Goal: Task Accomplishment & Management: Complete application form

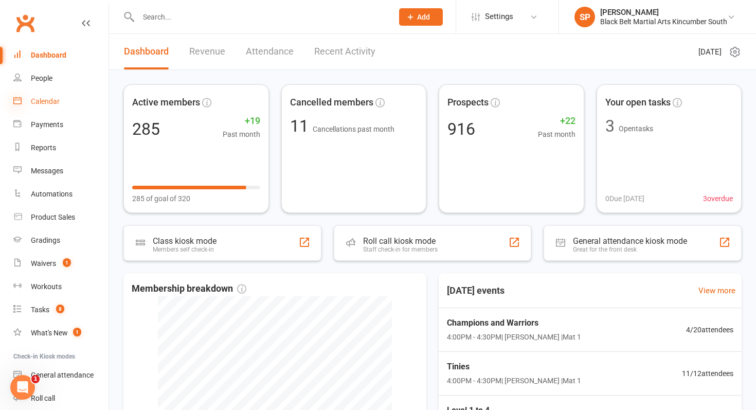
click at [21, 97] on icon at bounding box center [17, 100] width 8 height 8
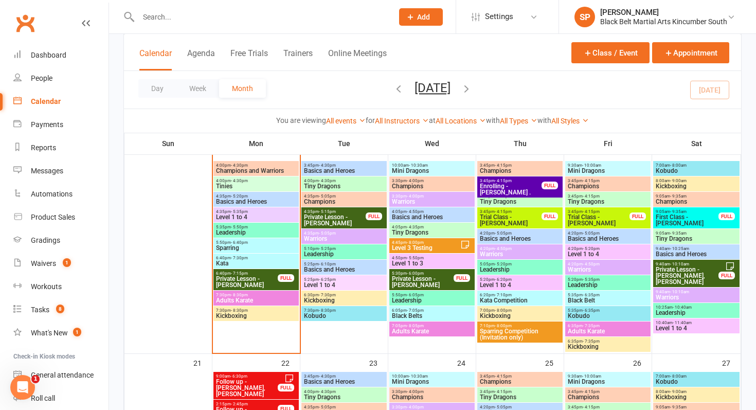
scroll to position [523, 0]
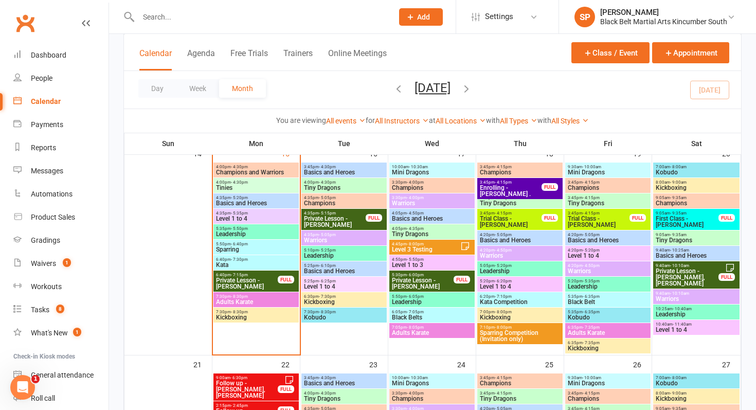
click at [420, 22] on button "Add" at bounding box center [421, 16] width 44 height 17
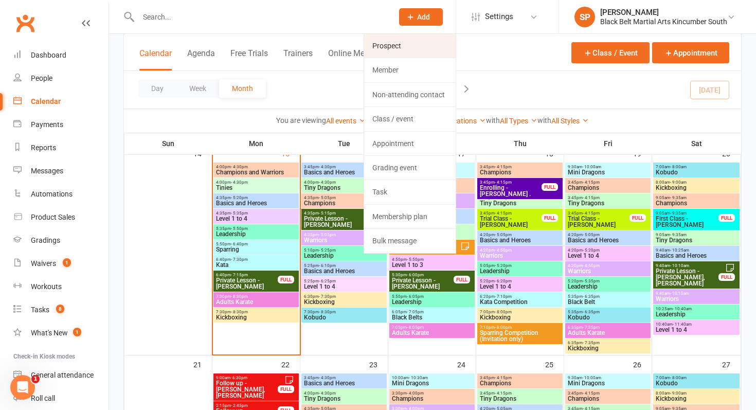
click at [411, 45] on link "Prospect" at bounding box center [410, 46] width 92 height 24
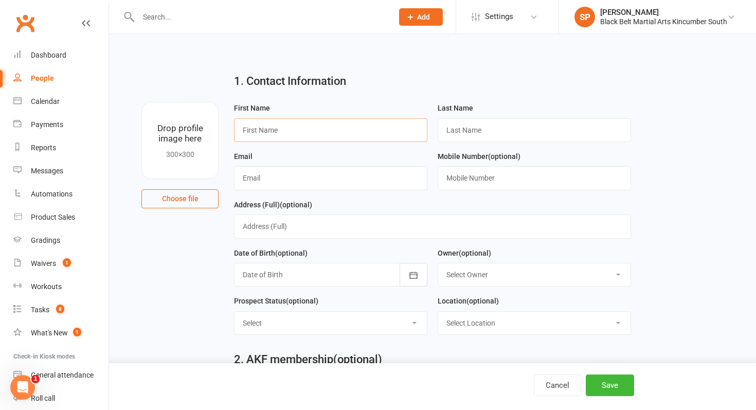
click at [307, 125] on input "text" at bounding box center [330, 130] width 193 height 24
type input "[PERSON_NAME]"
paste input "Renowden"
type input "Renowden"
click at [291, 179] on input "text" at bounding box center [330, 178] width 193 height 24
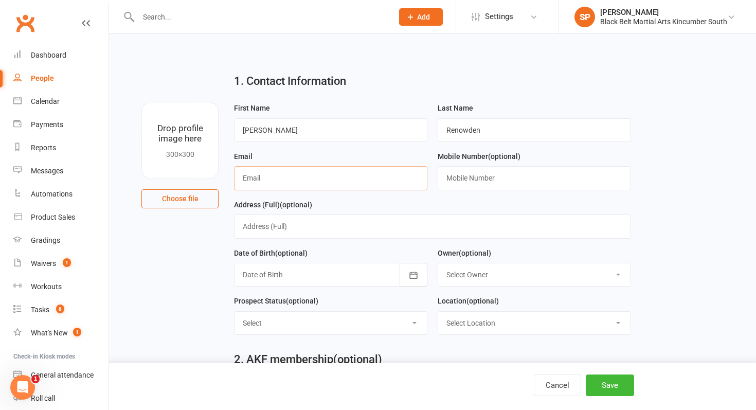
paste input "[EMAIL_ADDRESS][DOMAIN_NAME]"
type input "[EMAIL_ADDRESS][DOMAIN_NAME]"
click at [506, 170] on input "text" at bounding box center [534, 178] width 193 height 24
paste input "0452241304"
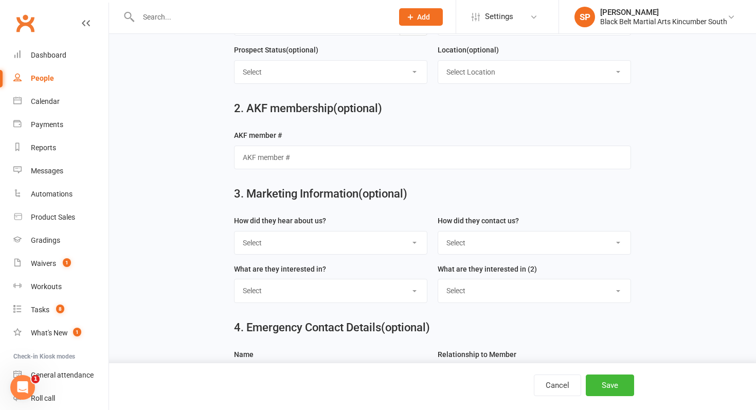
scroll to position [279, 0]
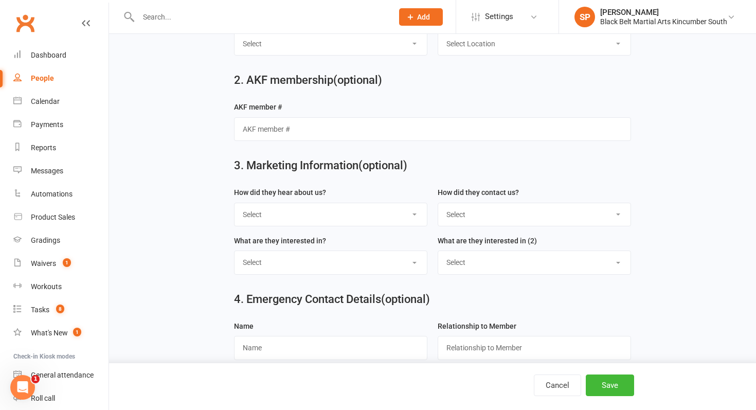
type input "0452241304"
click at [304, 219] on select "Select S4 - Search Engine R2 - Friend Referral A5 - Radio A2 - Print Media A7 -…" at bounding box center [330, 214] width 192 height 23
select select "R2 - Friend Referral"
click at [234, 205] on select "Select S4 - Search Engine R2 - Friend Referral A5 - Radio A2 - Print Media A7 -…" at bounding box center [330, 214] width 192 height 23
click at [528, 213] on select "Select Phone Internet Walk in School initiated" at bounding box center [534, 214] width 192 height 23
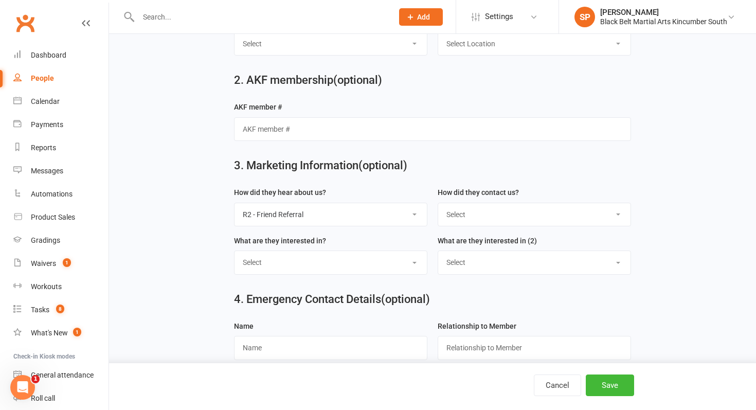
select select "Internet"
click at [438, 205] on select "Select Phone Internet Walk in School initiated" at bounding box center [534, 214] width 192 height 23
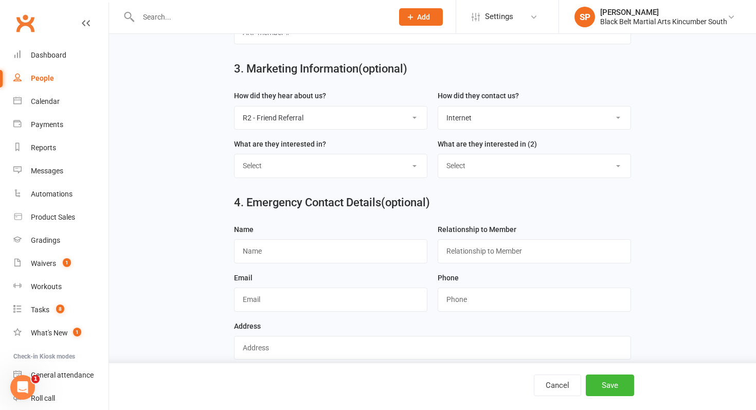
scroll to position [394, 0]
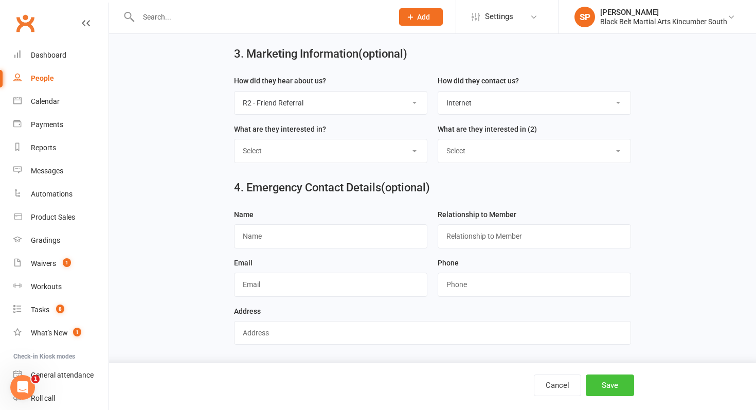
click at [611, 381] on button "Save" at bounding box center [610, 385] width 48 height 22
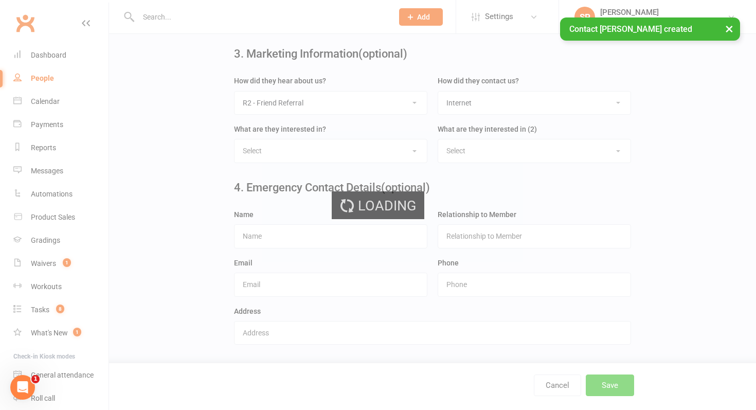
scroll to position [0, 0]
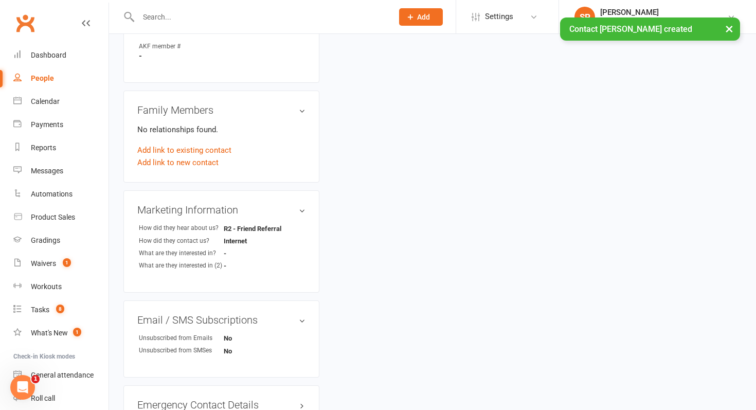
scroll to position [382, 0]
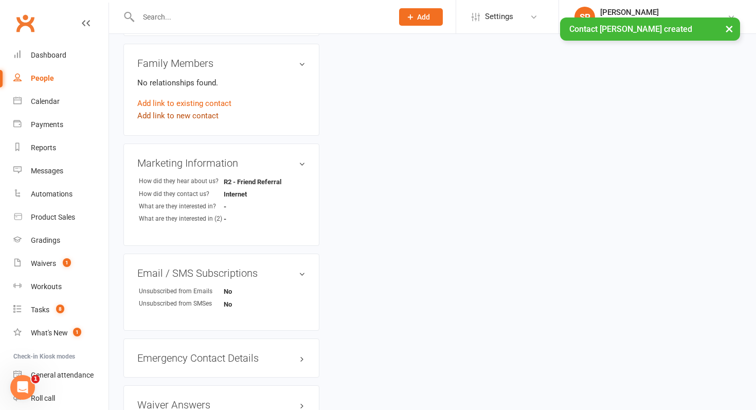
click at [202, 115] on link "Add link to new contact" at bounding box center [177, 116] width 81 height 12
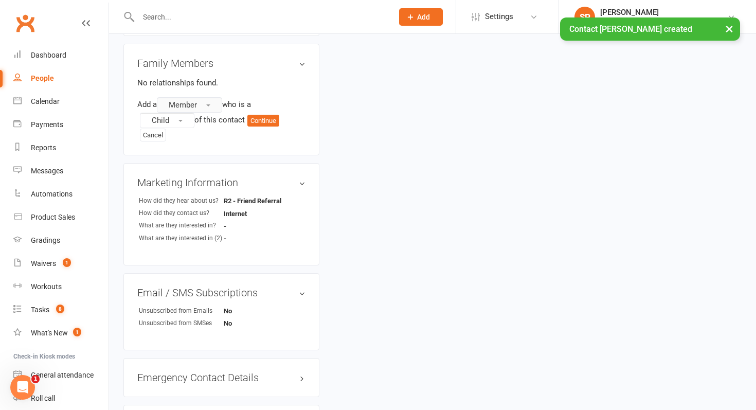
click at [201, 108] on button "Member" at bounding box center [189, 104] width 65 height 15
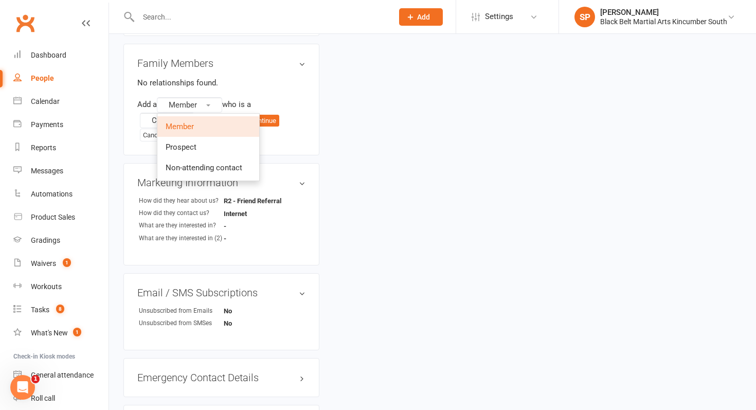
click at [200, 177] on ul "Member Prospect Non-attending contact" at bounding box center [208, 147] width 103 height 68
click at [201, 171] on link "Non-attending contact" at bounding box center [208, 167] width 102 height 21
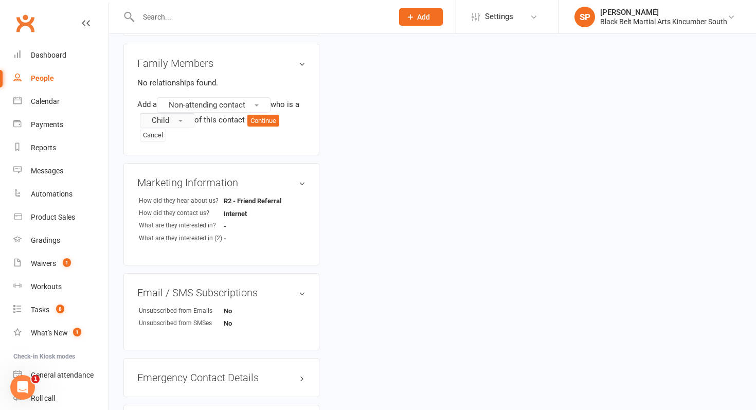
click at [179, 121] on button "Child" at bounding box center [167, 120] width 55 height 15
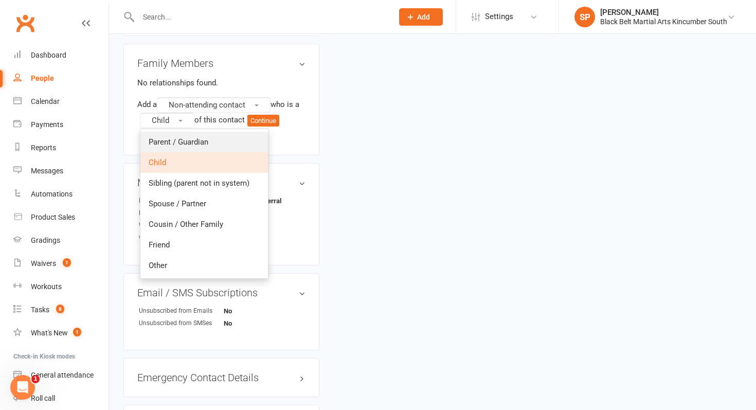
click at [181, 133] on link "Parent / Guardian" at bounding box center [204, 142] width 128 height 21
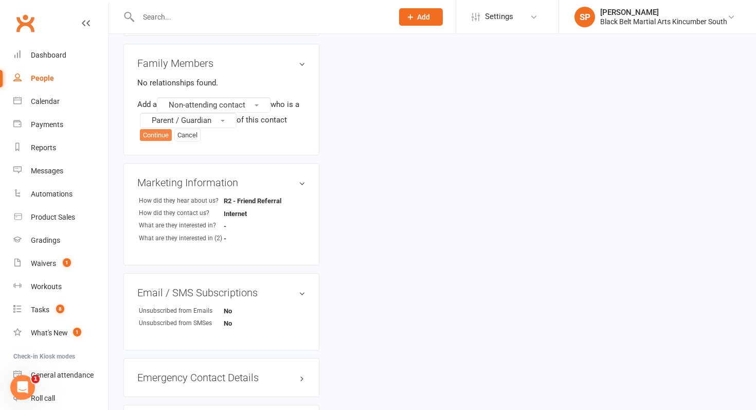
click at [158, 133] on button "Continue" at bounding box center [156, 135] width 32 height 12
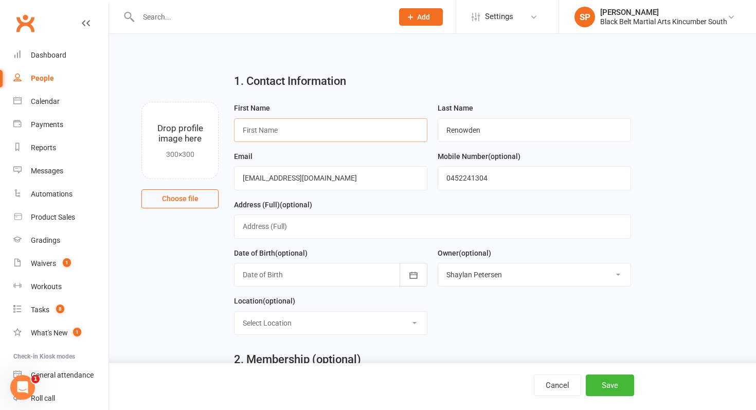
click at [377, 123] on input "text" at bounding box center [330, 130] width 193 height 24
type input "[PERSON_NAME]"
click at [606, 374] on button "Save" at bounding box center [610, 385] width 48 height 22
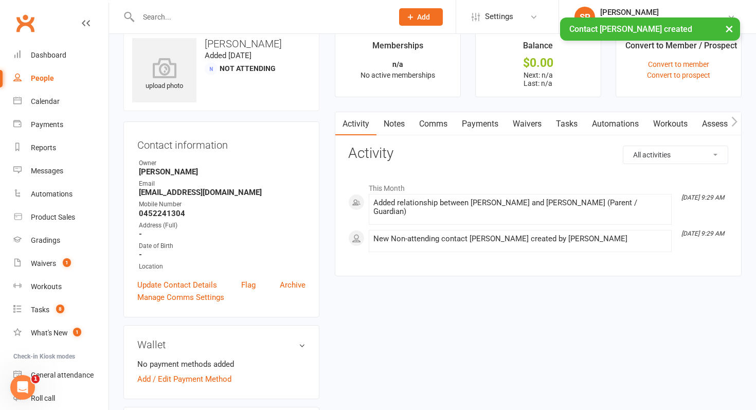
scroll to position [25, 0]
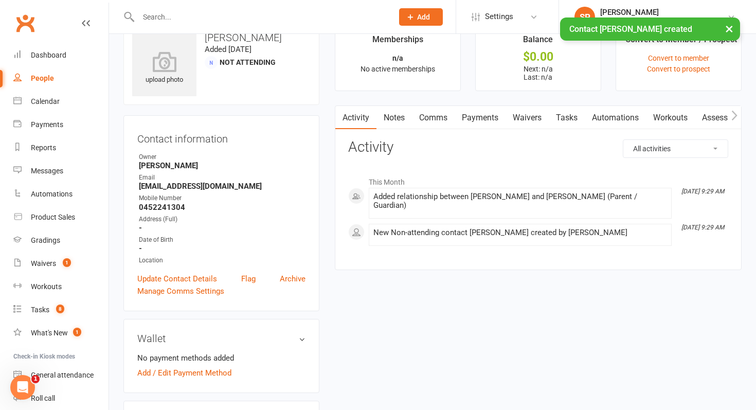
click at [523, 121] on link "Waivers" at bounding box center [526, 118] width 43 height 24
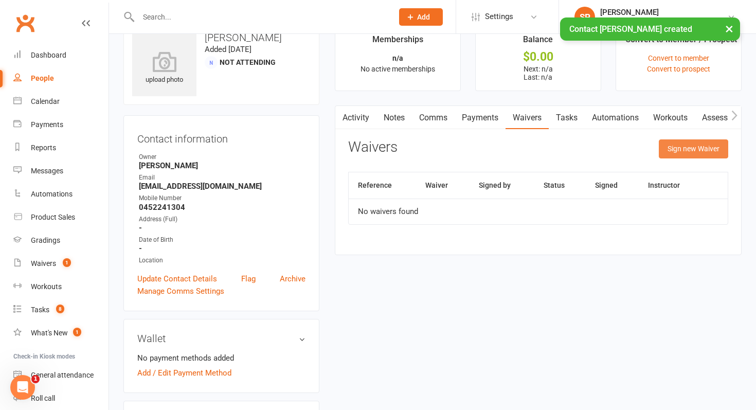
click at [703, 140] on button "Sign new Waiver" at bounding box center [693, 148] width 69 height 19
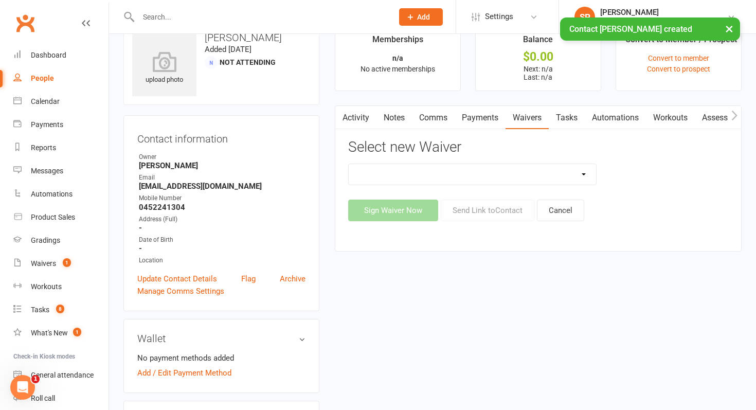
click at [463, 181] on select "Direct Debit Request Festival Enrolment Festival Trial Class Holiday Camp Waive…" at bounding box center [472, 174] width 247 height 21
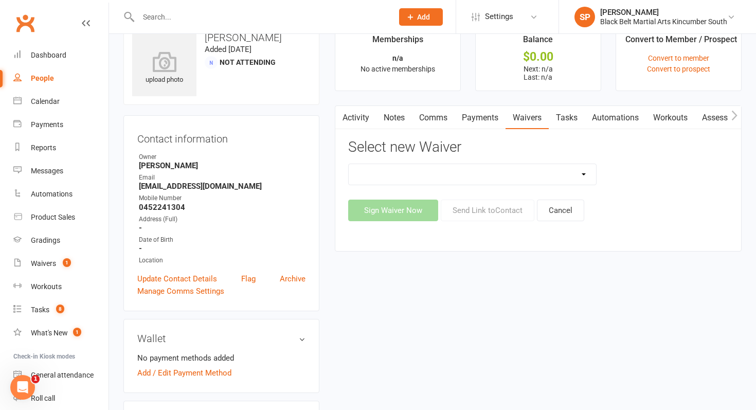
select select "10335"
click at [349, 164] on select "Direct Debit Request Festival Enrolment Festival Trial Class Holiday Camp Waive…" at bounding box center [472, 174] width 247 height 21
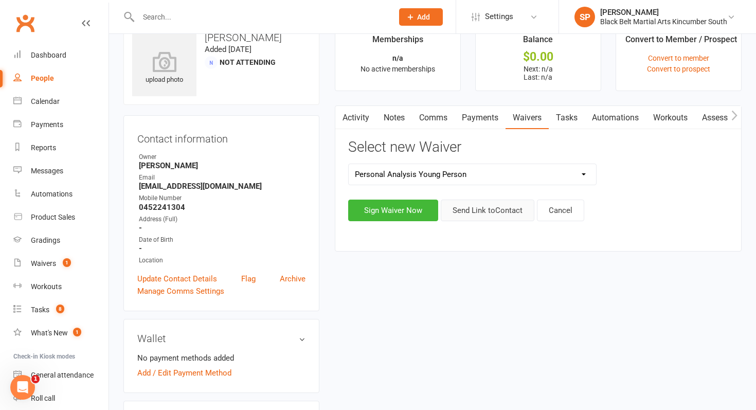
click at [486, 210] on button "Send Link to Contact" at bounding box center [488, 210] width 94 height 22
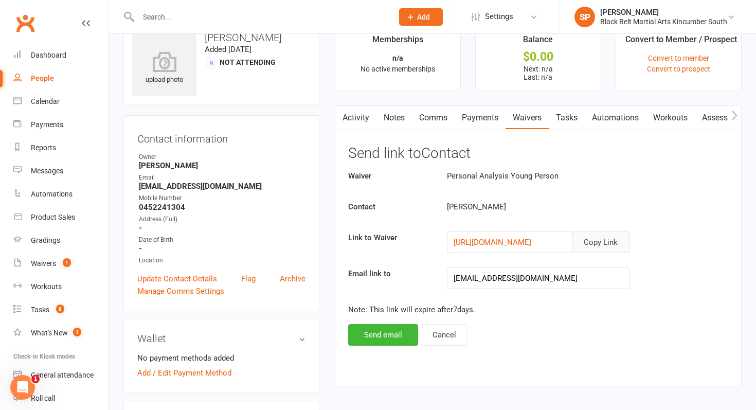
click at [595, 243] on button "Copy Link" at bounding box center [601, 242] width 58 height 22
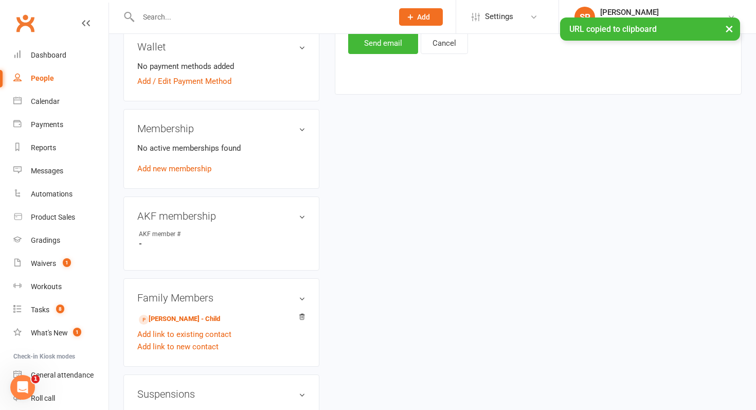
scroll to position [360, 0]
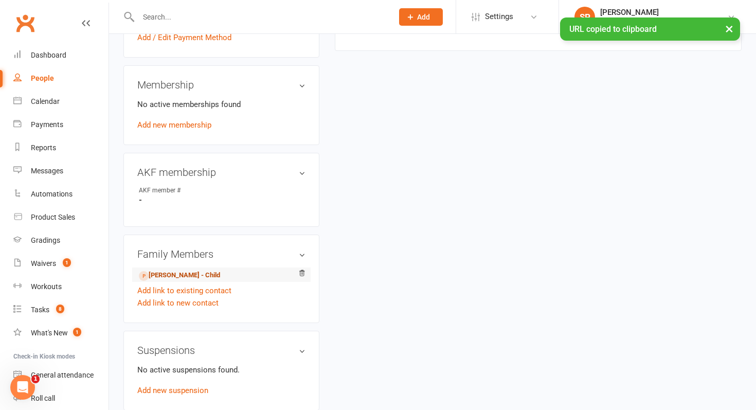
click at [179, 270] on link "[PERSON_NAME] - Child" at bounding box center [179, 275] width 81 height 11
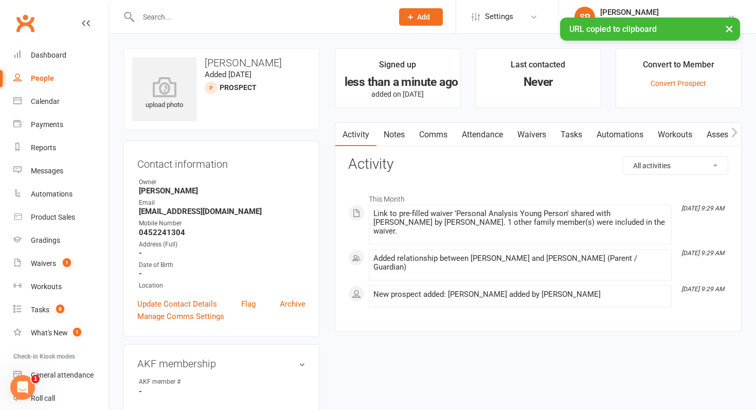
click at [429, 136] on link "Comms" at bounding box center [433, 135] width 43 height 24
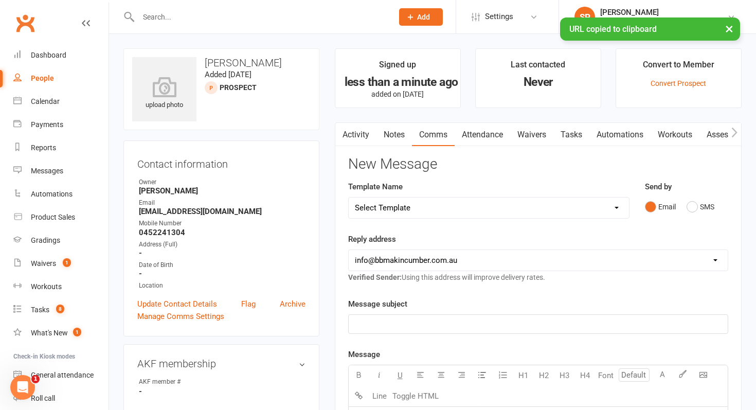
click at [501, 208] on select "Select Template [SMS] Birthday Invite Text [Email] Birthday Party [Email] Happy…" at bounding box center [489, 207] width 280 height 21
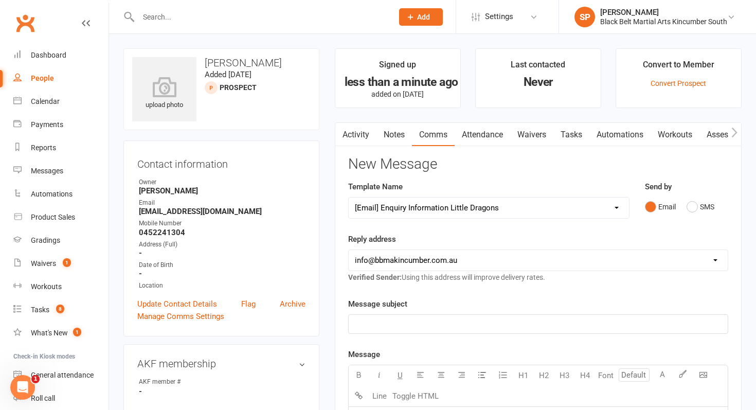
click at [349, 197] on select "Select Template [SMS] Birthday Invite Text [Email] Birthday Party [Email] Happy…" at bounding box center [489, 207] width 280 height 21
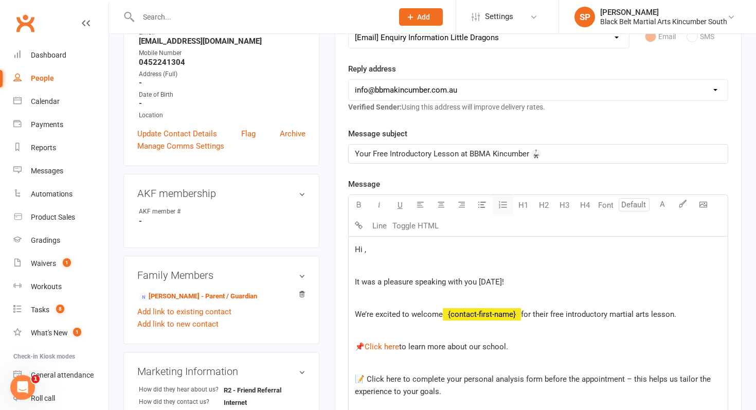
scroll to position [165, 0]
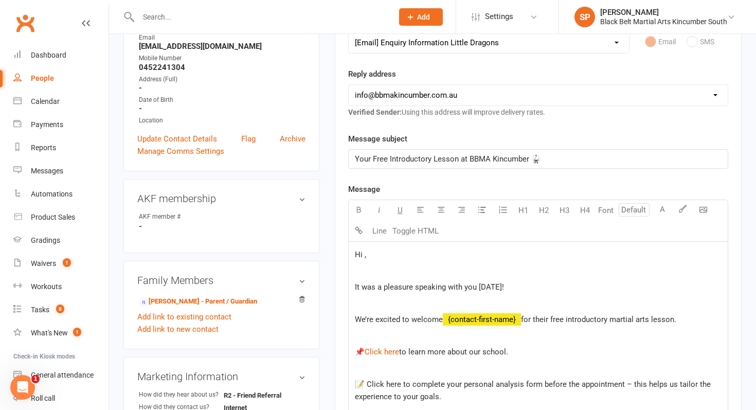
click at [485, 47] on select "Select Template [SMS] Birthday Invite Text [Email] Birthday Party [Email] Happy…" at bounding box center [489, 42] width 280 height 21
select select "4"
click at [349, 32] on select "Select Template [SMS] Birthday Invite Text [Email] Birthday Party [Email] Happy…" at bounding box center [489, 42] width 280 height 21
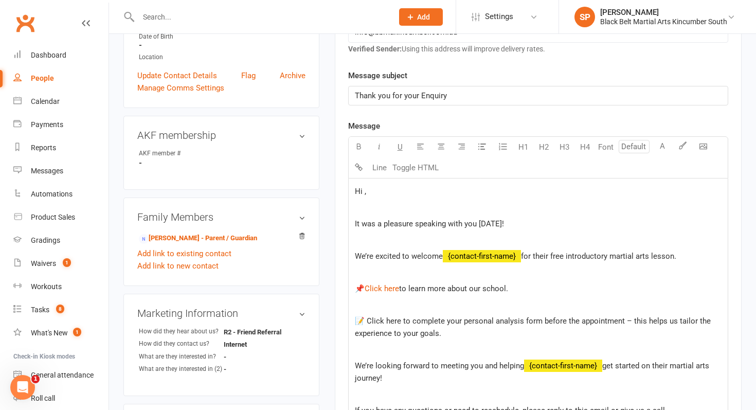
scroll to position [257, 0]
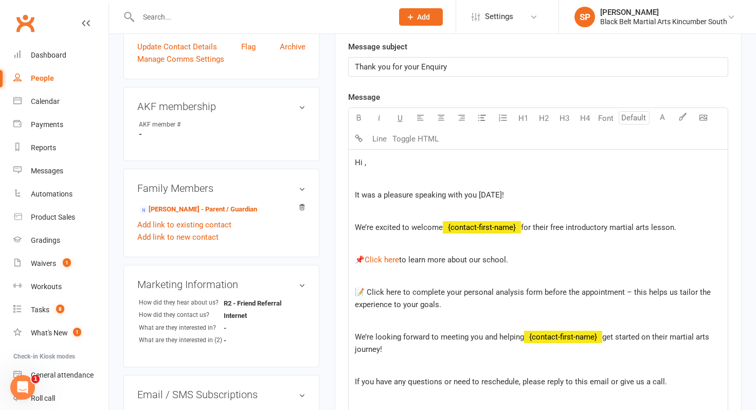
click at [364, 167] on span "Hi ," at bounding box center [360, 162] width 11 height 9
click at [676, 227] on span "for their free introductory martial arts lesson." at bounding box center [598, 227] width 155 height 9
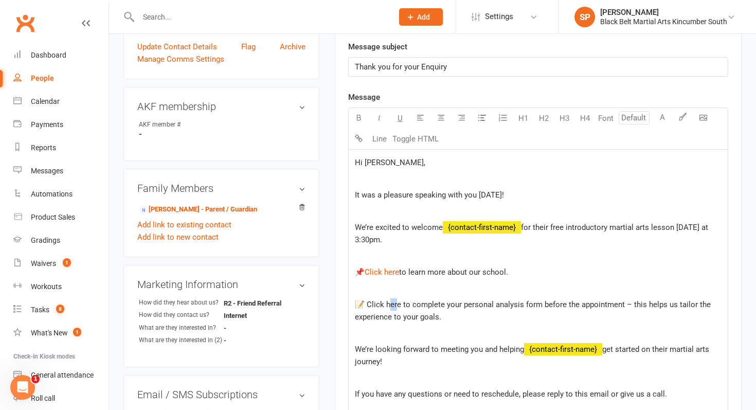
drag, startPoint x: 395, startPoint y: 305, endPoint x: 387, endPoint y: 305, distance: 8.2
click at [387, 305] on span "📝 Click here to complete your personal analysis form before the appointment – t…" at bounding box center [534, 311] width 358 height 22
click at [398, 305] on span "📝 Click here to complete your personal analysis form before the appointment – t…" at bounding box center [534, 311] width 358 height 22
drag, startPoint x: 398, startPoint y: 305, endPoint x: 373, endPoint y: 305, distance: 25.2
click at [373, 305] on span "📝 Click here to complete your personal analysis form before the appointment – t…" at bounding box center [534, 311] width 358 height 22
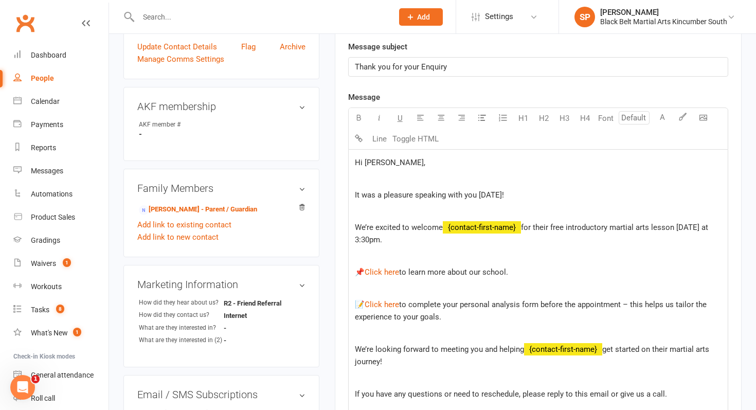
click at [472, 323] on div "Hi [PERSON_NAME], It was a pleasure speaking with you [DATE]! We’re excited to …" at bounding box center [538, 323] width 379 height 347
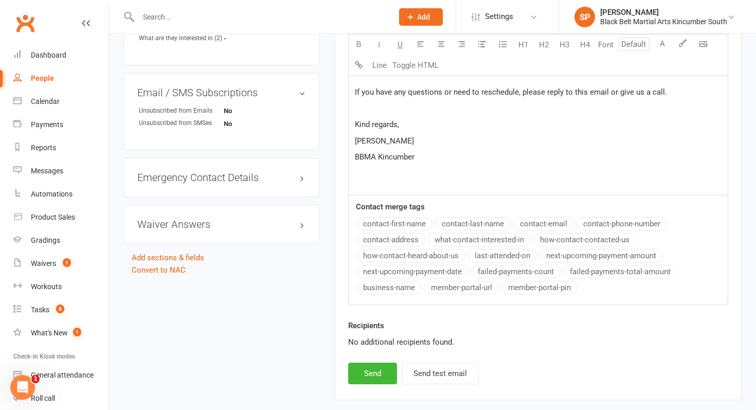
scroll to position [614, 0]
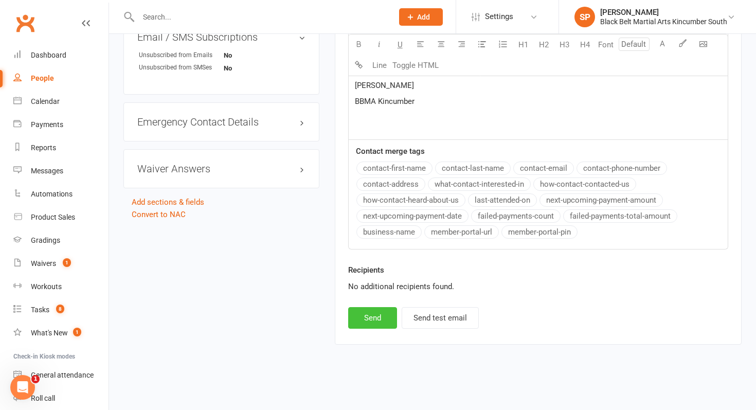
click at [365, 324] on button "Send" at bounding box center [372, 318] width 49 height 22
select select
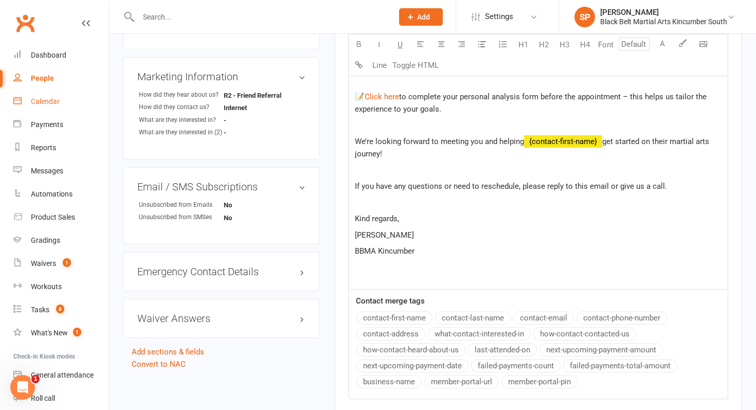
click at [32, 97] on div "Calendar" at bounding box center [45, 101] width 29 height 8
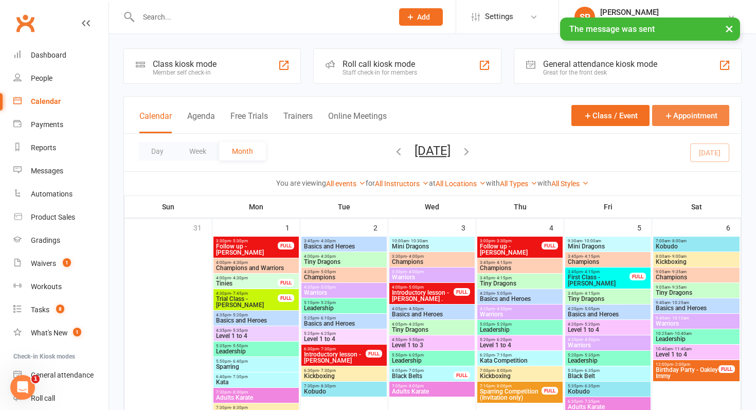
click at [667, 108] on button "Appointment" at bounding box center [690, 115] width 77 height 21
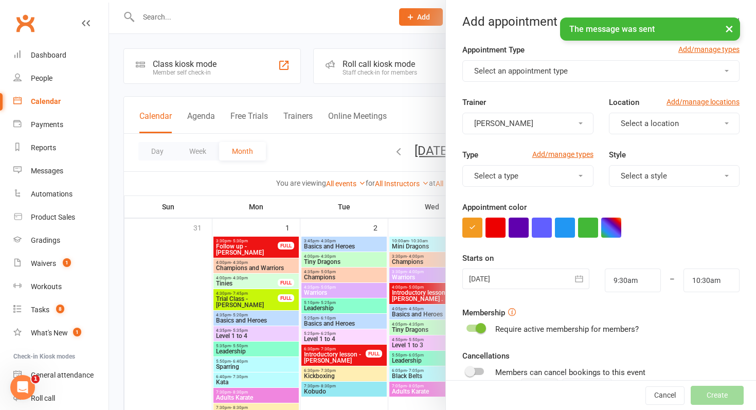
click at [542, 72] on span "Select an appointment type" at bounding box center [521, 70] width 94 height 9
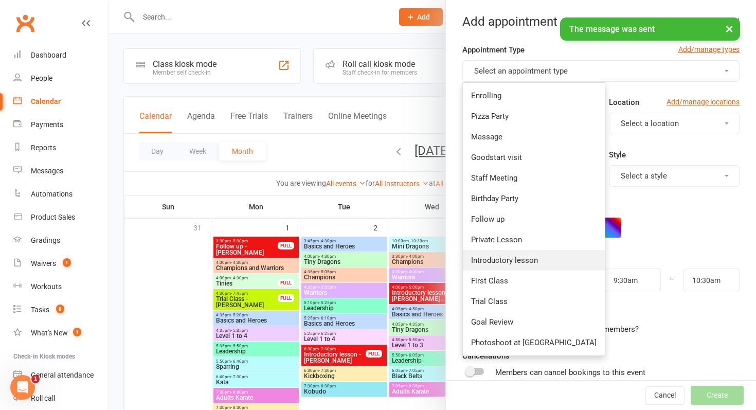
click at [521, 258] on span "Introductory lesson" at bounding box center [504, 260] width 67 height 9
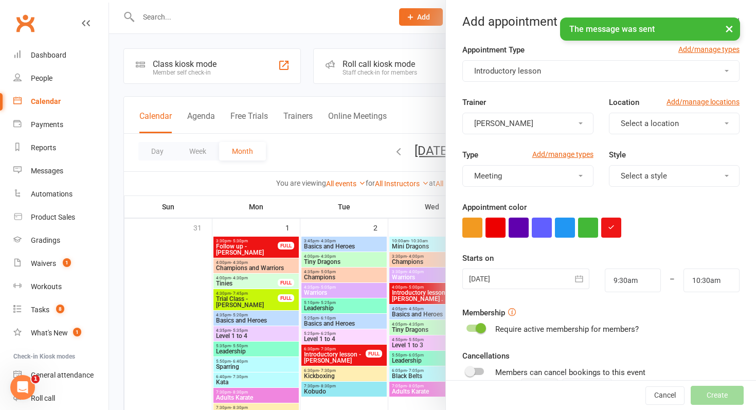
click at [519, 274] on div at bounding box center [525, 278] width 127 height 21
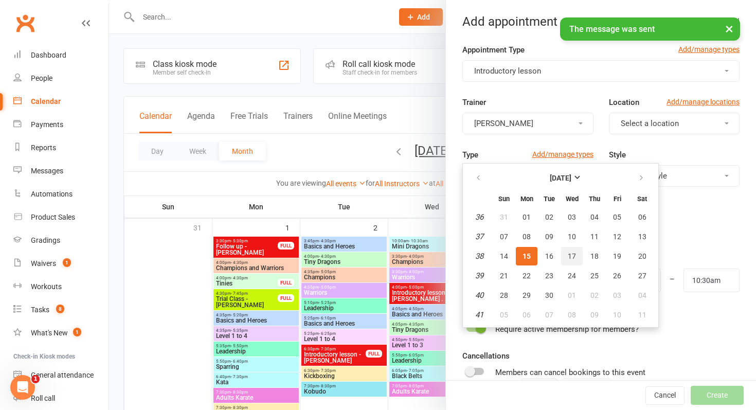
click at [571, 250] on button "17" at bounding box center [572, 256] width 22 height 19
type input "[DATE]"
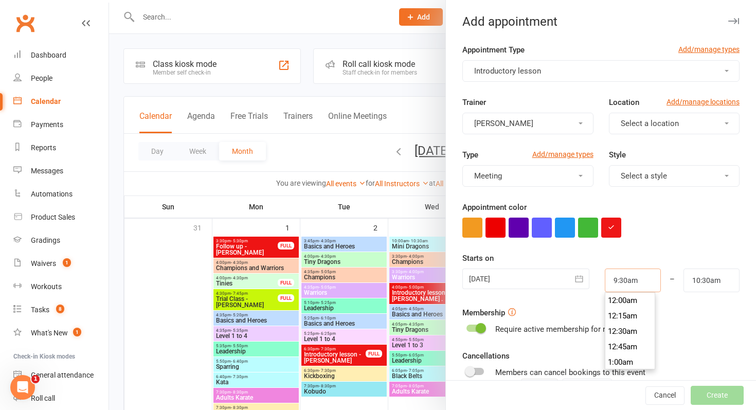
drag, startPoint x: 637, startPoint y: 282, endPoint x: 579, endPoint y: 282, distance: 57.6
click at [579, 282] on div "[DATE] [DATE] Sun Mon Tue Wed Thu Fri Sat 36 31 01 02 03 04 05 06 37 07 08 09 1…" at bounding box center [601, 280] width 293 height 24
type input "3"
type input "4:00am"
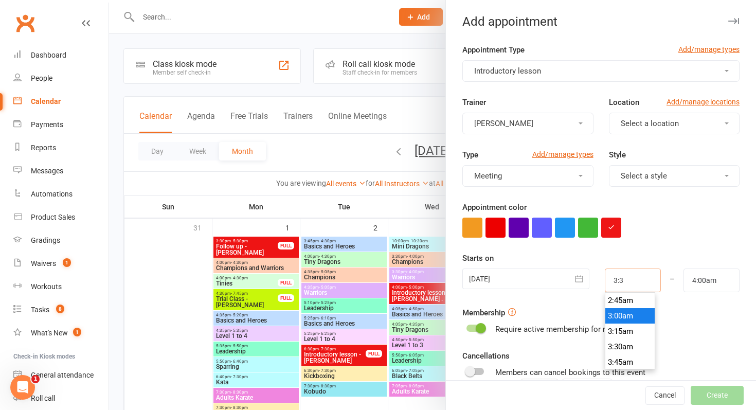
type input "3:30"
type input "4:30am"
type input "3:30p"
type input "4:30pm"
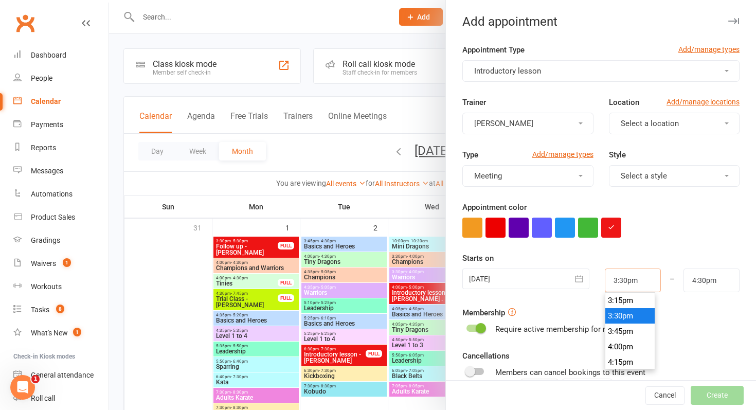
type input "3:30pm"
click at [668, 264] on div "Starts on [DATE] [DATE] Sun Mon Tue Wed Thu Fri Sat 36 31 01 02 03 04 05 06 37 …" at bounding box center [600, 272] width 277 height 40
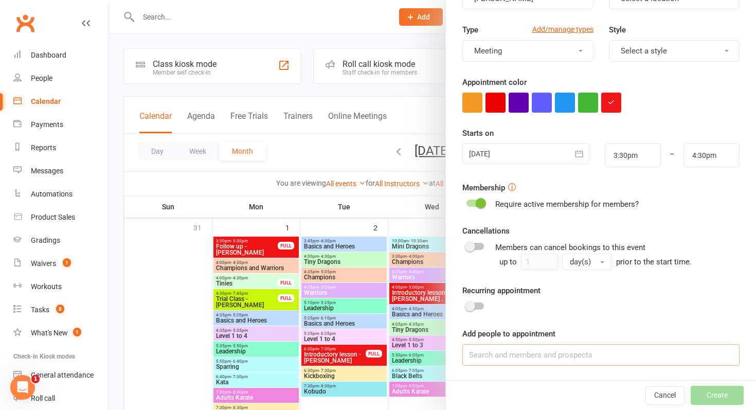
click at [543, 349] on input at bounding box center [600, 355] width 277 height 22
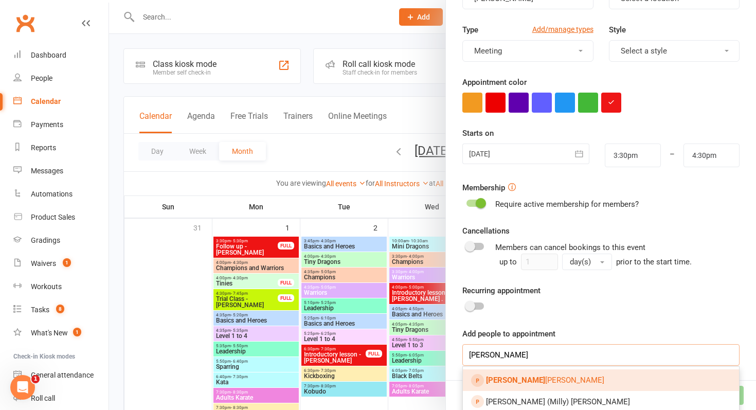
type input "[PERSON_NAME]"
click at [524, 379] on span "[PERSON_NAME] Re [PERSON_NAME]" at bounding box center [545, 379] width 118 height 9
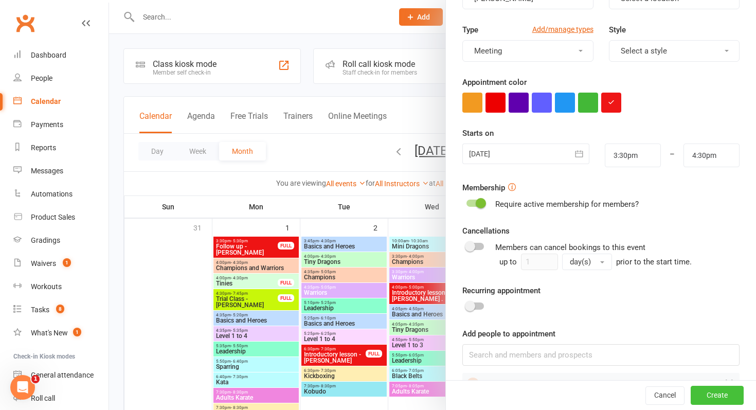
click at [724, 401] on button "Create" at bounding box center [717, 395] width 53 height 19
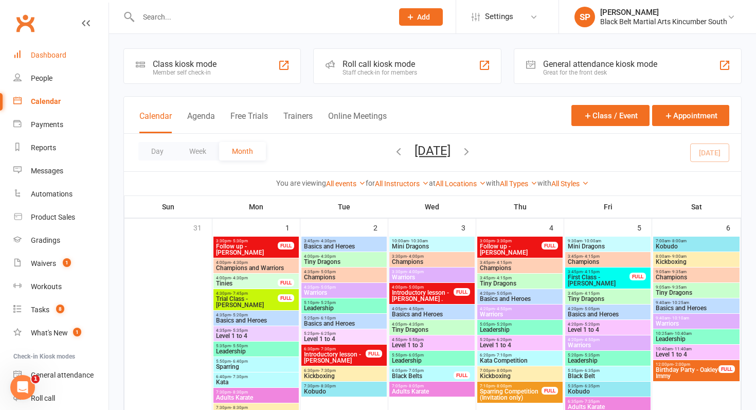
click at [52, 53] on div "Dashboard" at bounding box center [48, 55] width 35 height 8
